Goal: Task Accomplishment & Management: Manage account settings

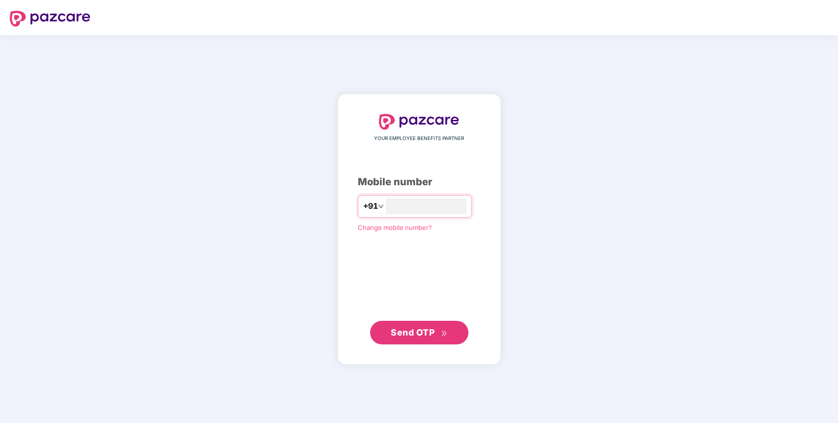
type input "**********"
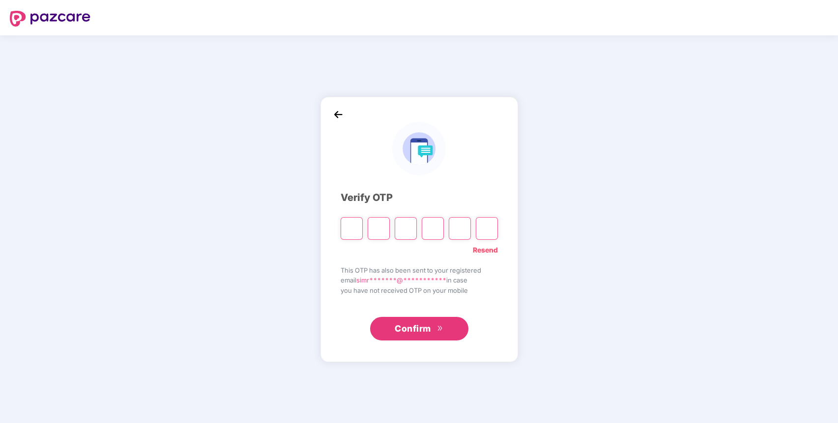
paste input "*"
type input "*"
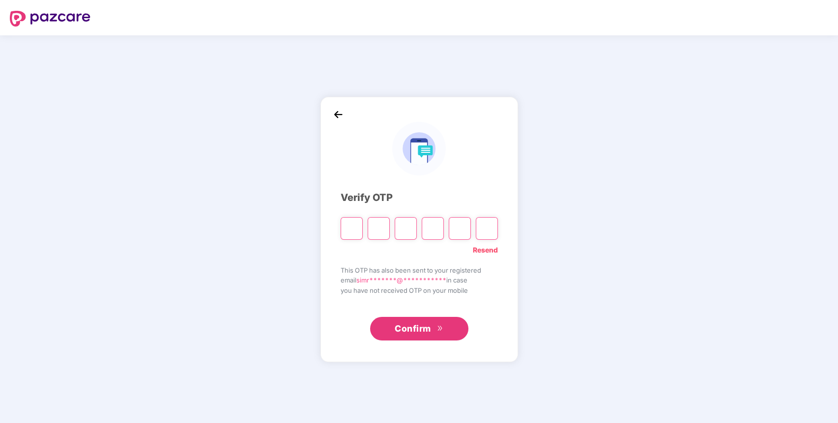
type input "*"
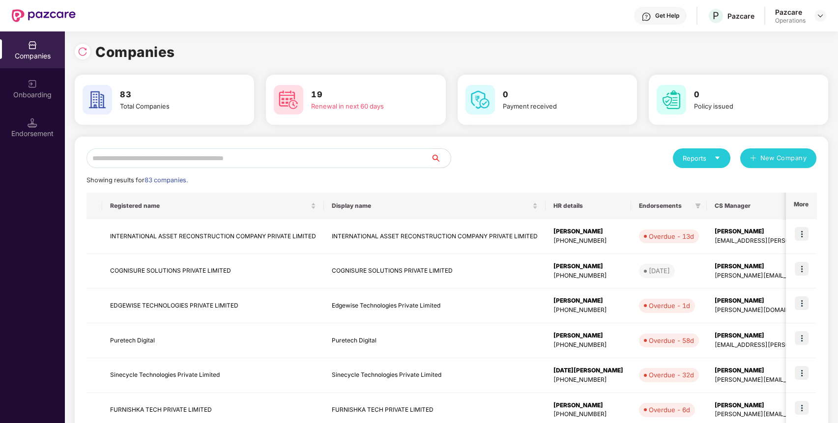
click at [246, 166] on input "text" at bounding box center [258, 158] width 345 height 20
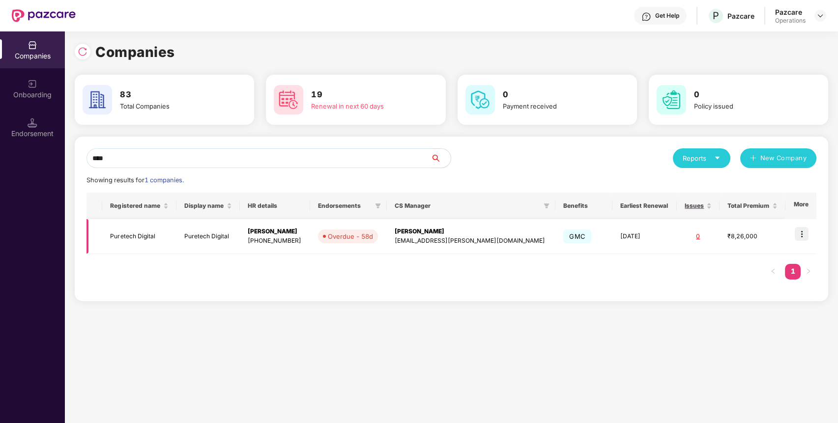
type input "****"
click at [803, 236] on img at bounding box center [802, 234] width 14 height 14
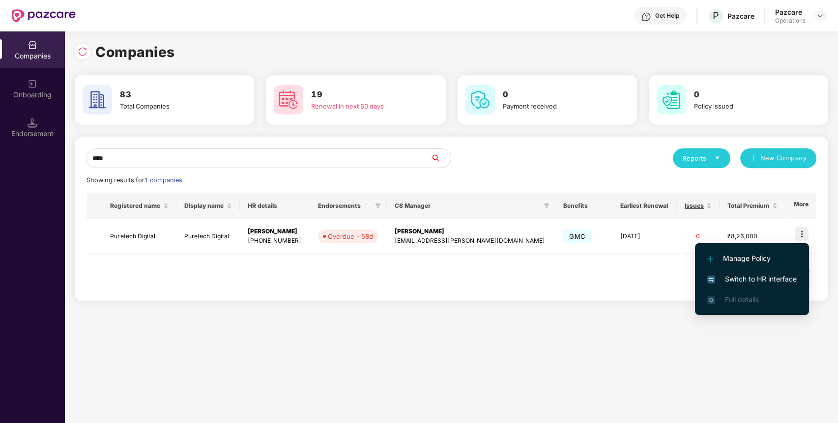
click at [781, 276] on span "Switch to HR interface" at bounding box center [751, 279] width 89 height 11
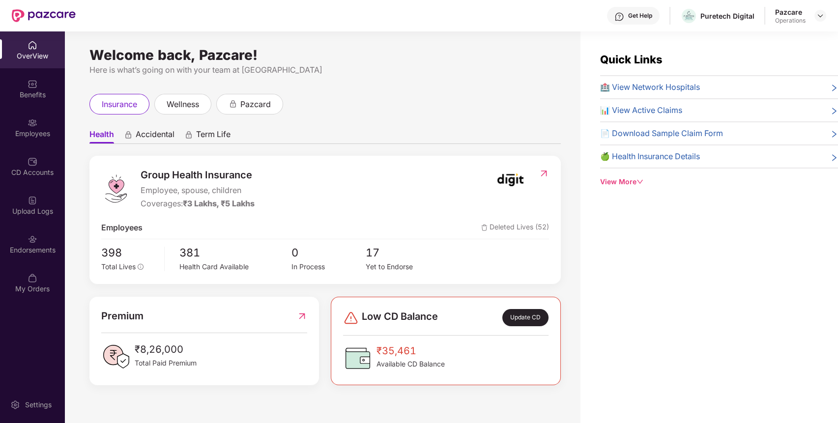
click at [27, 242] on div "Endorsements" at bounding box center [32, 244] width 65 height 37
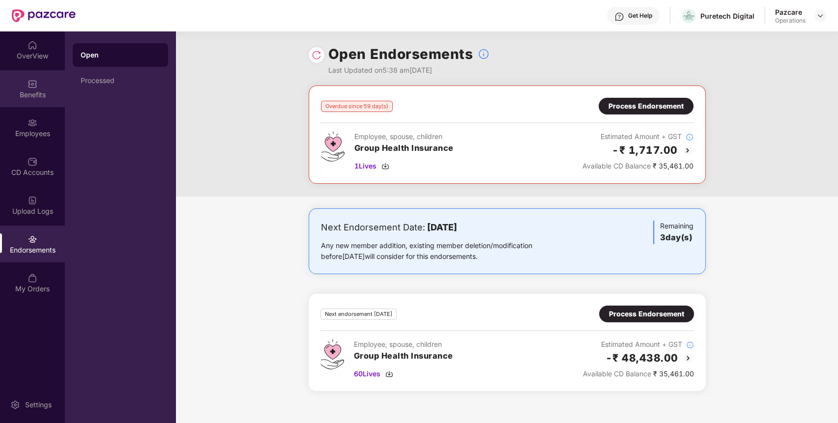
click at [51, 87] on div "Benefits" at bounding box center [32, 88] width 65 height 37
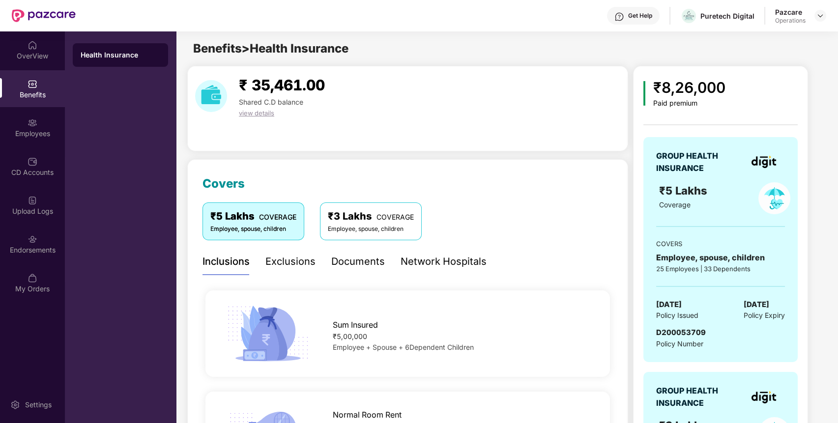
click at [688, 330] on span "D200053709" at bounding box center [681, 332] width 50 height 9
copy span "D200053709"
